Goal: Task Accomplishment & Management: Manage account settings

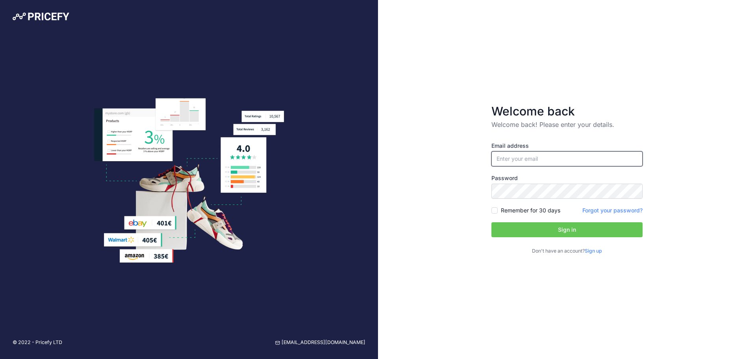
click at [514, 160] on input "email" at bounding box center [567, 158] width 151 height 15
type input "[PERSON_NAME][EMAIL_ADDRESS][PERSON_NAME][DOMAIN_NAME]"
click at [541, 229] on button "Sign in" at bounding box center [567, 229] width 151 height 15
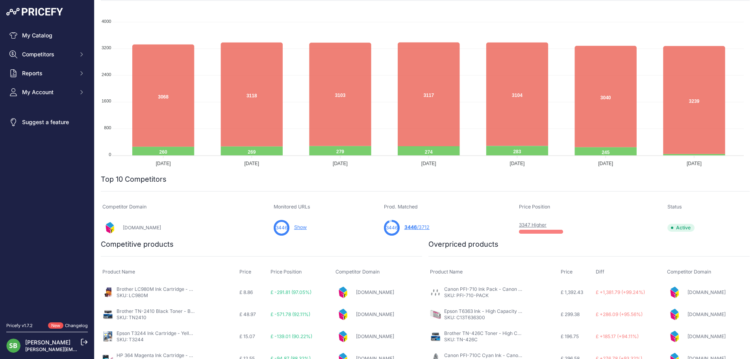
scroll to position [33, 0]
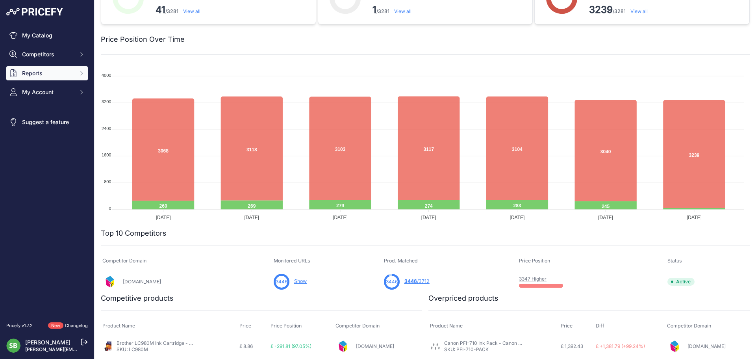
click at [55, 70] on span "Reports" at bounding box center [48, 73] width 52 height 8
click at [36, 86] on link "My Reports" at bounding box center [47, 87] width 82 height 14
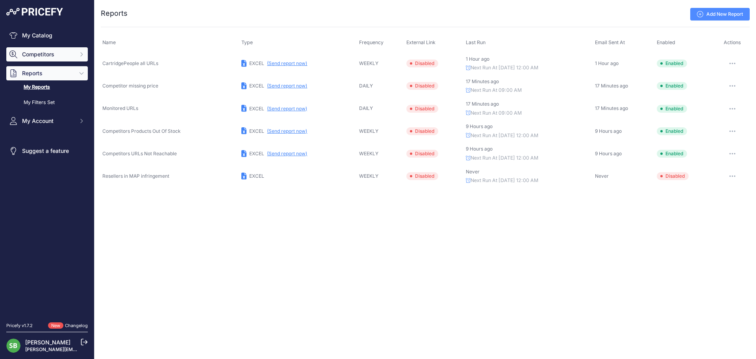
click at [54, 54] on span "Competitors" at bounding box center [48, 54] width 52 height 8
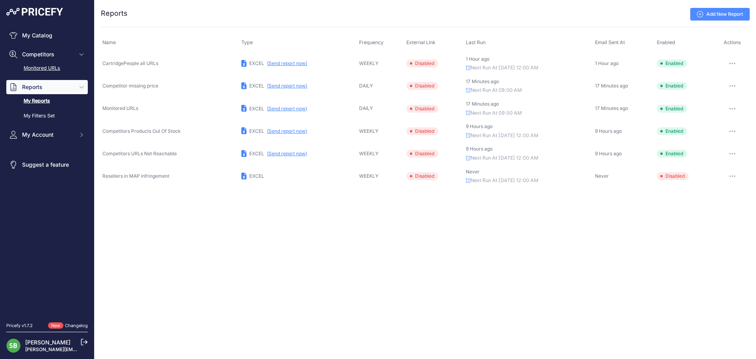
click at [46, 69] on link "Monitored URLs" at bounding box center [47, 68] width 82 height 14
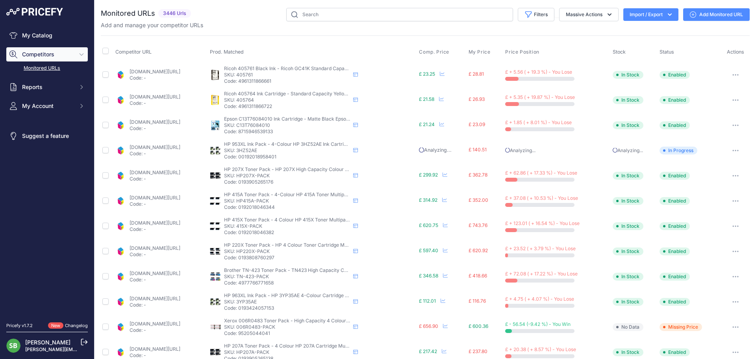
click at [137, 70] on link "[DOMAIN_NAME][URL]" at bounding box center [155, 72] width 51 height 6
click at [180, 195] on link "[DOMAIN_NAME][URL]" at bounding box center [155, 198] width 51 height 6
click at [239, 23] on div "Add and manage your competitor URLs" at bounding box center [425, 25] width 649 height 8
click at [596, 20] on button "Massive Actions" at bounding box center [588, 14] width 59 height 13
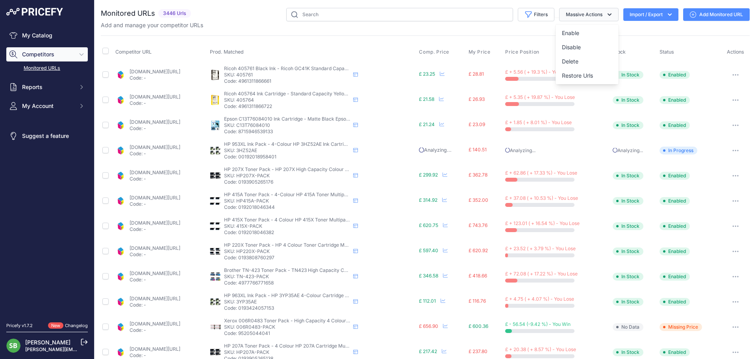
click at [594, 14] on button "Massive Actions" at bounding box center [588, 14] width 59 height 13
click at [108, 50] on input "checkbox" at bounding box center [105, 51] width 6 height 6
checkbox input "true"
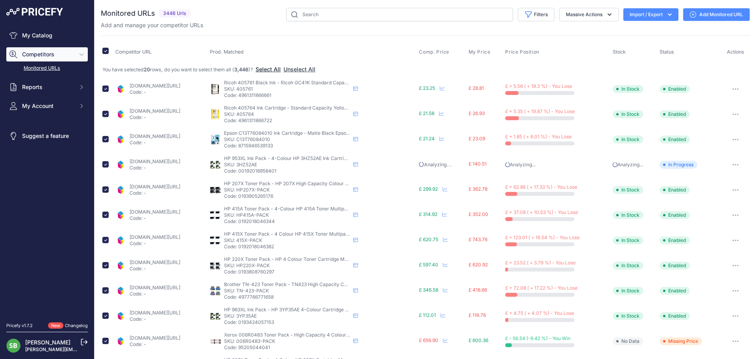
click at [281, 69] on button "Select All" at bounding box center [268, 69] width 25 height 8
click at [576, 15] on button "Massive Actions" at bounding box center [588, 14] width 59 height 13
click at [647, 17] on button "Import / Export" at bounding box center [651, 14] width 55 height 13
click at [651, 14] on button "Import / Export" at bounding box center [651, 14] width 55 height 13
click at [612, 30] on div "Monitored URLs 3446 Urls" at bounding box center [425, 307] width 649 height 598
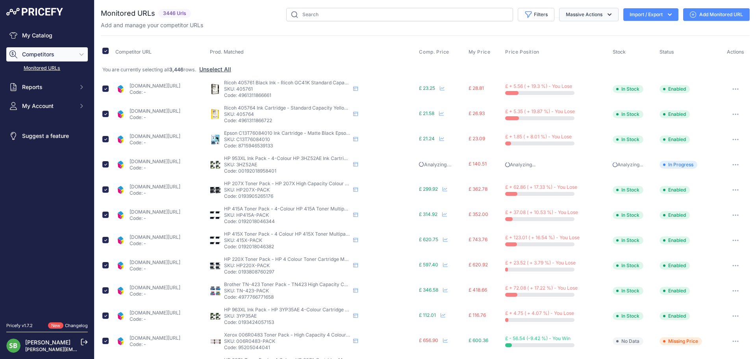
click at [583, 12] on button "Massive Actions" at bounding box center [588, 14] width 59 height 13
click at [565, 62] on span "Delete" at bounding box center [570, 61] width 17 height 7
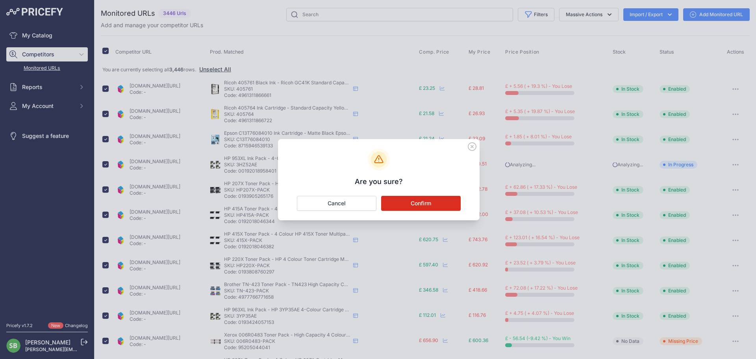
click at [424, 203] on button "Confirm" at bounding box center [421, 203] width 80 height 15
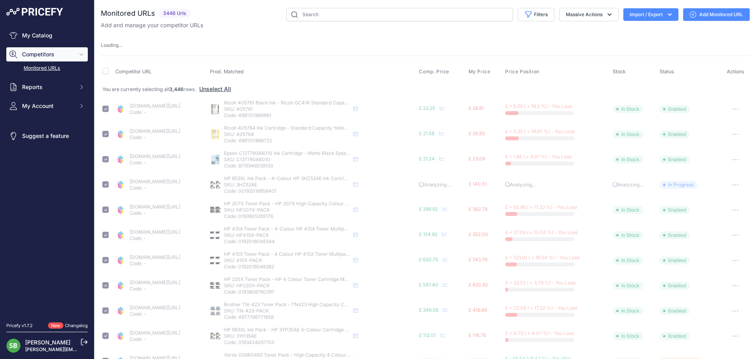
checkbox input "false"
